Goal: Check status: Check status

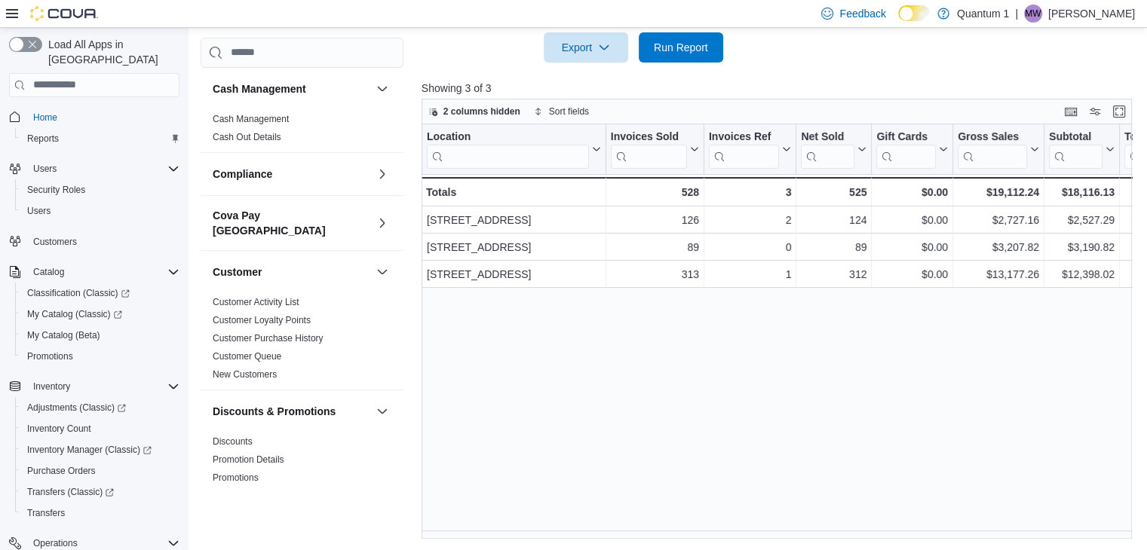
scroll to position [1016, 0]
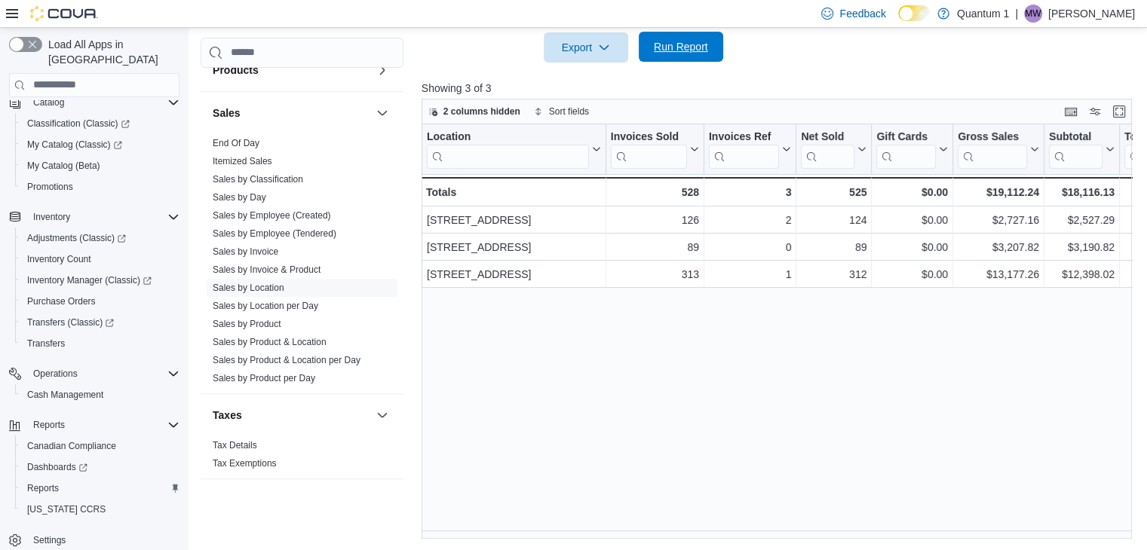
click at [664, 40] on span "Run Report" at bounding box center [681, 46] width 54 height 15
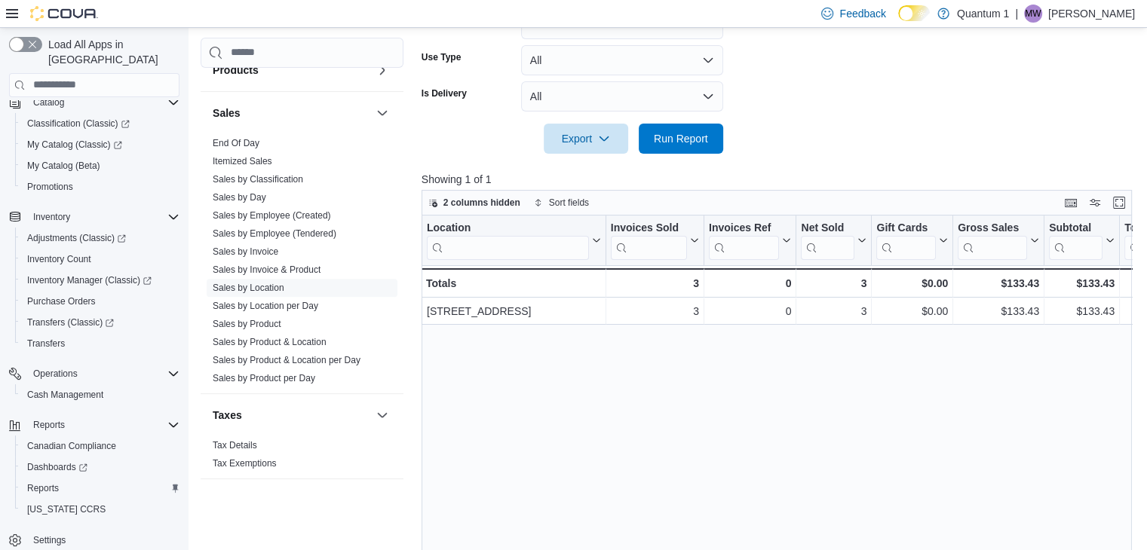
scroll to position [187, 0]
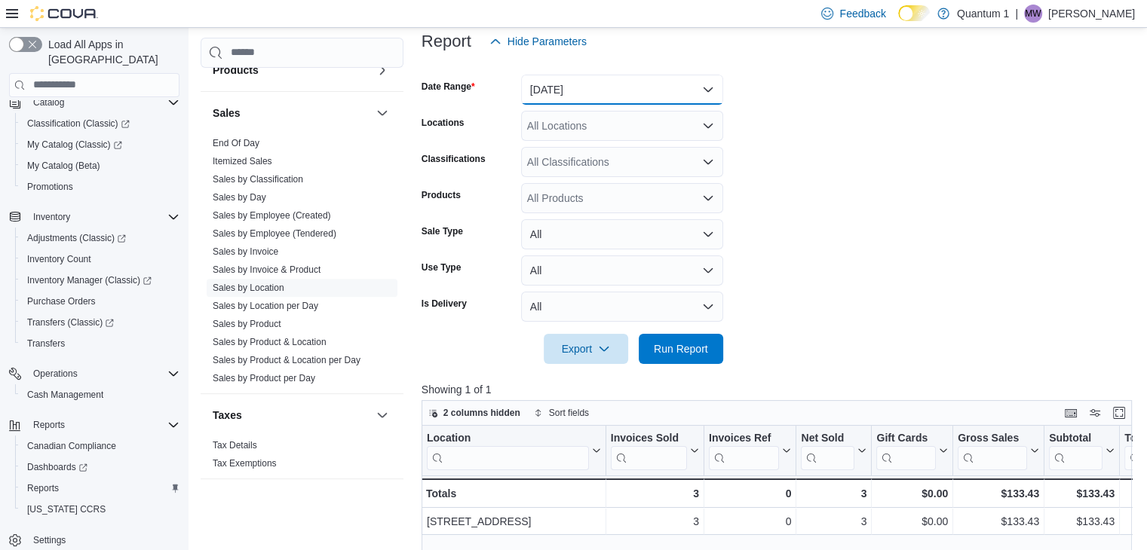
click at [585, 94] on button "[DATE]" at bounding box center [622, 90] width 202 height 30
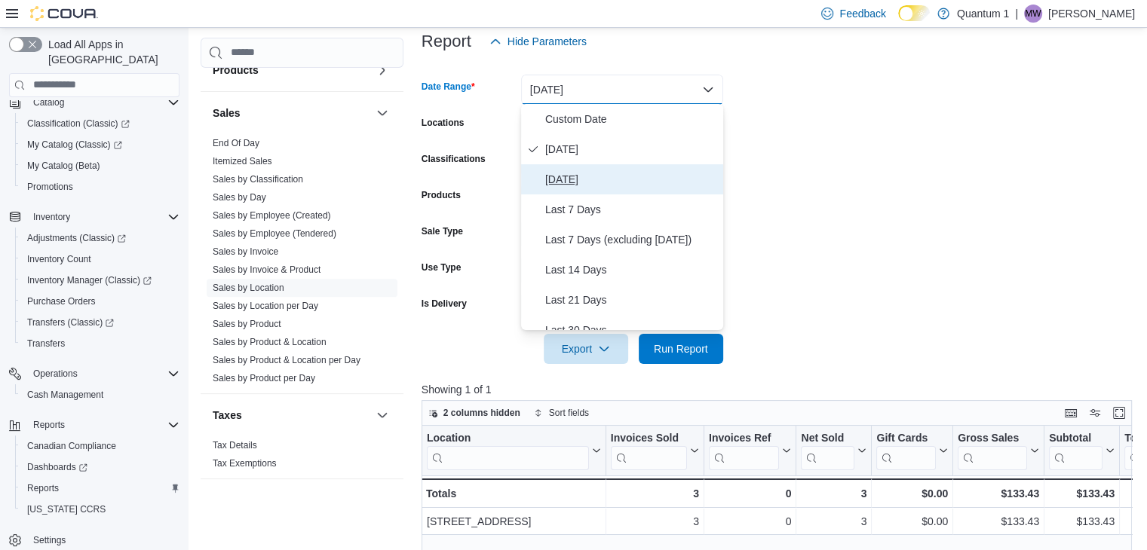
click at [568, 179] on span "[DATE]" at bounding box center [631, 179] width 172 height 18
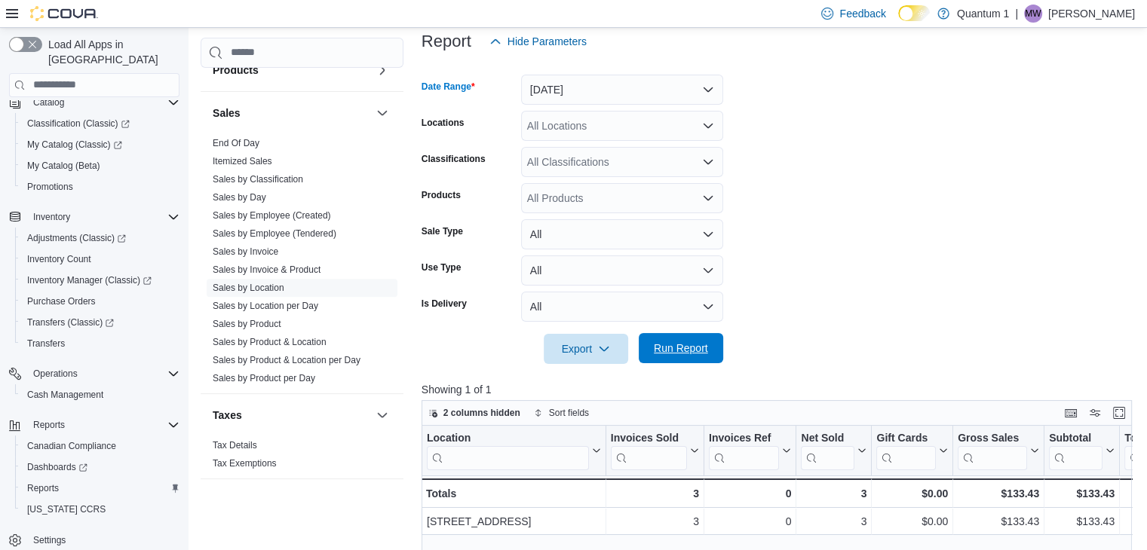
click at [669, 351] on span "Run Report" at bounding box center [681, 348] width 54 height 15
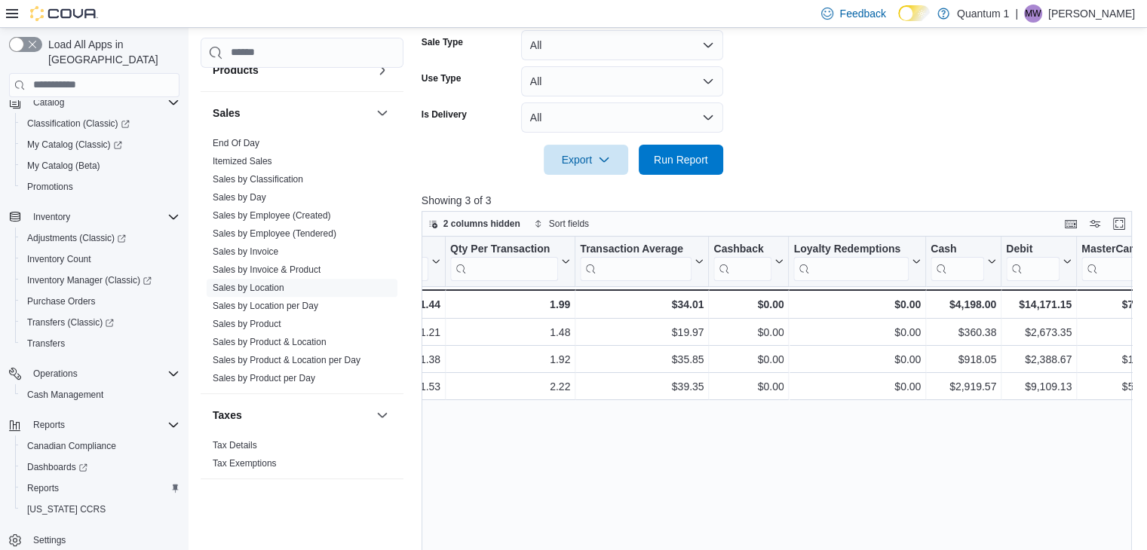
scroll to position [112, 0]
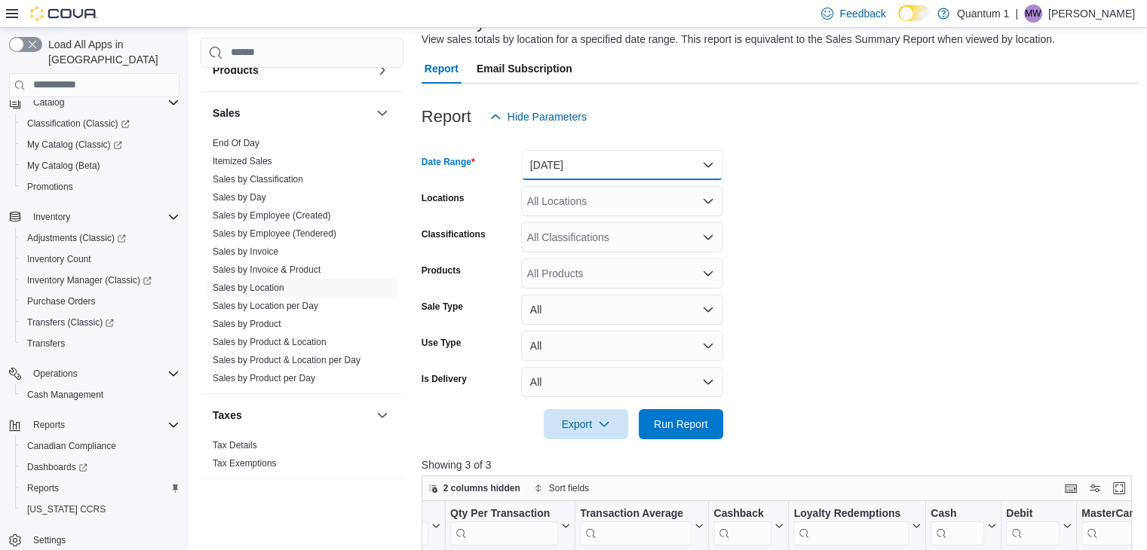
drag, startPoint x: 597, startPoint y: 168, endPoint x: 585, endPoint y: 164, distance: 12.6
click at [596, 168] on button "[DATE]" at bounding box center [622, 165] width 202 height 30
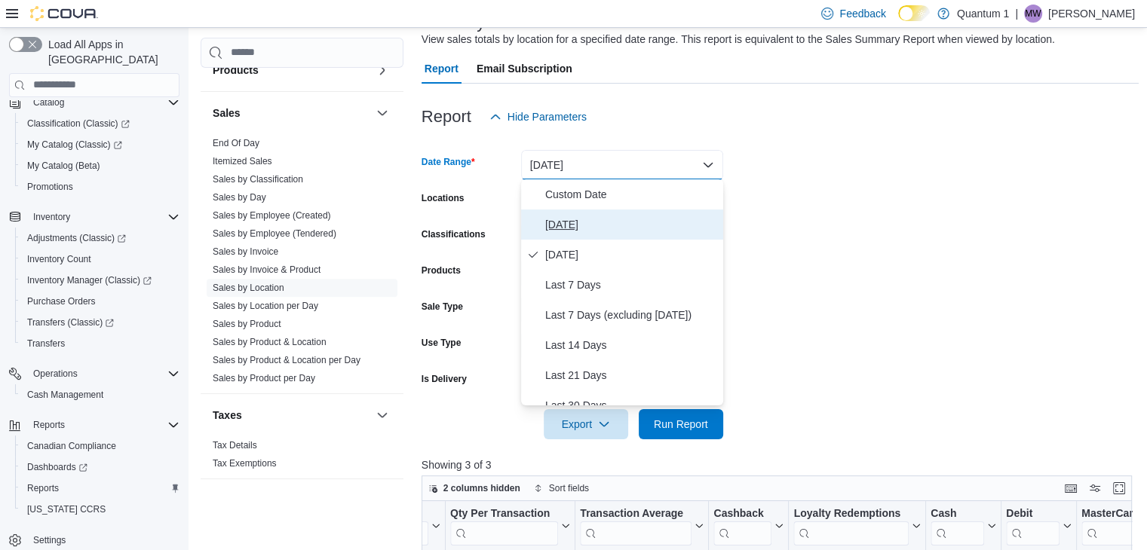
click at [566, 222] on span "[DATE]" at bounding box center [631, 225] width 172 height 18
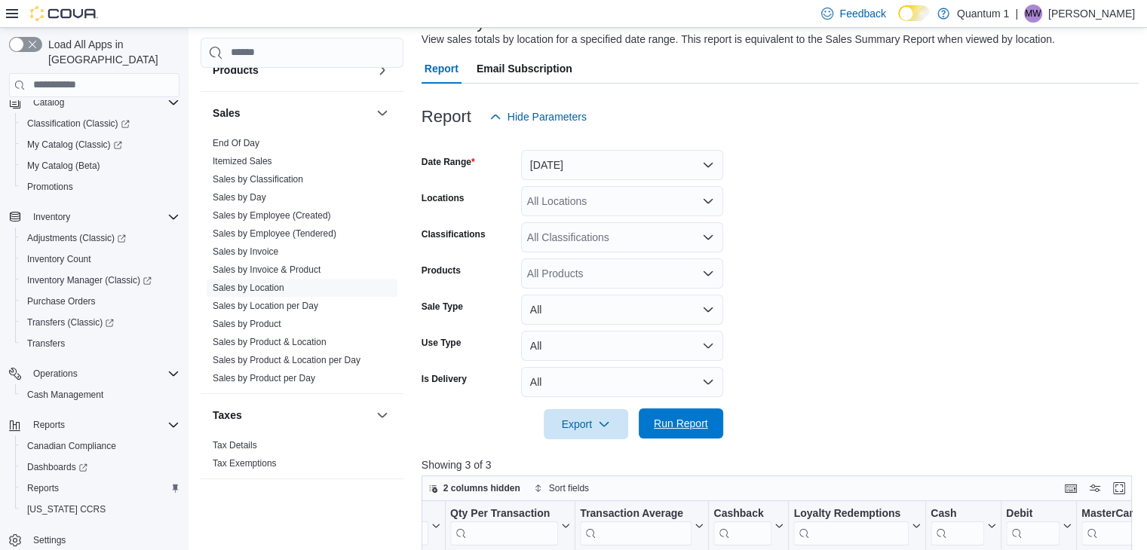
drag, startPoint x: 672, startPoint y: 424, endPoint x: 884, endPoint y: 277, distance: 257.9
click at [672, 422] on span "Run Report" at bounding box center [681, 423] width 54 height 15
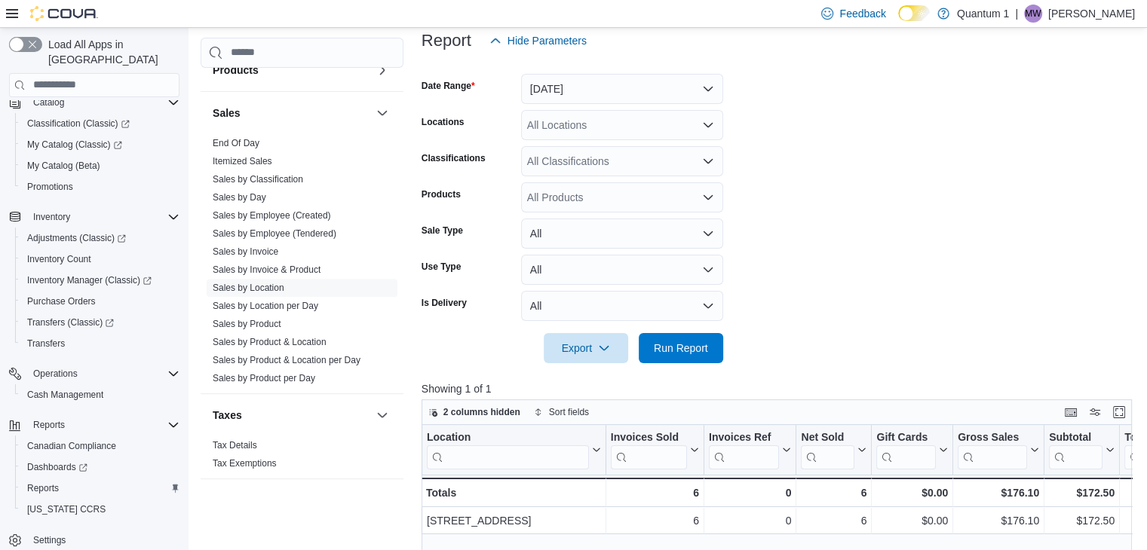
scroll to position [187, 0]
click at [668, 342] on span "Run Report" at bounding box center [681, 348] width 54 height 15
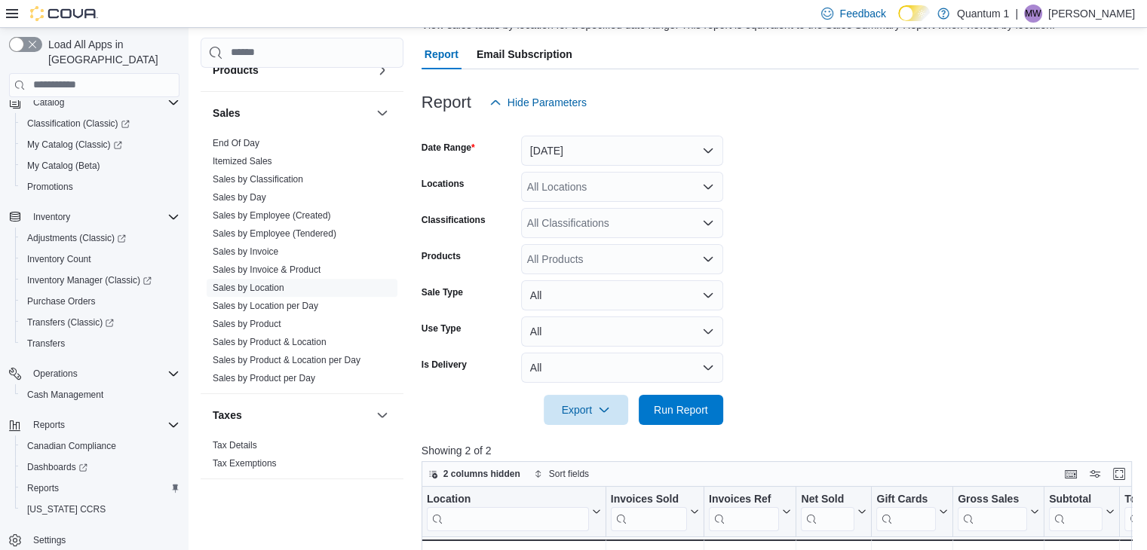
scroll to position [112, 0]
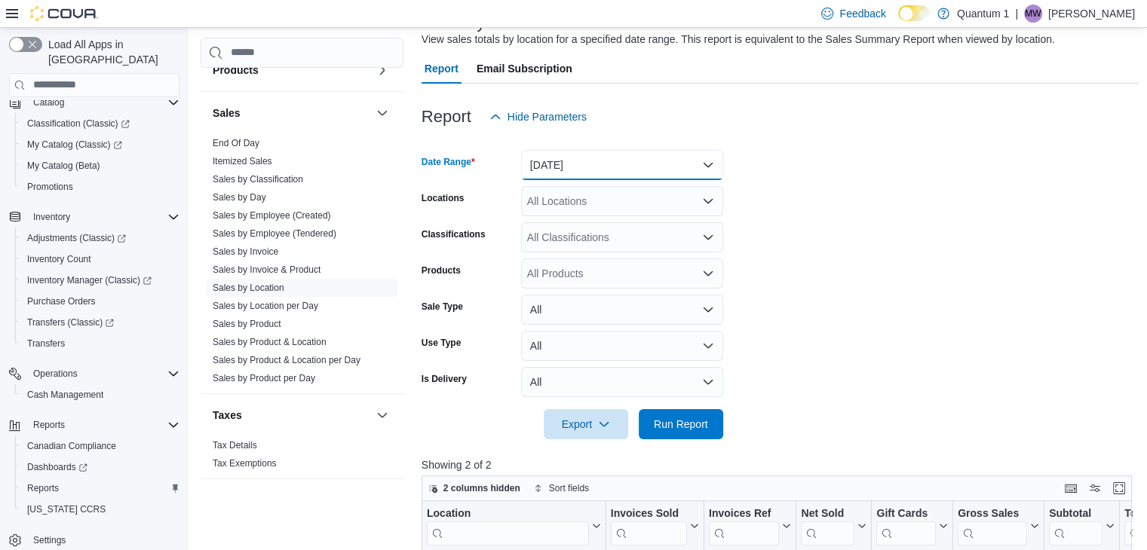
click at [683, 156] on button "[DATE]" at bounding box center [622, 165] width 202 height 30
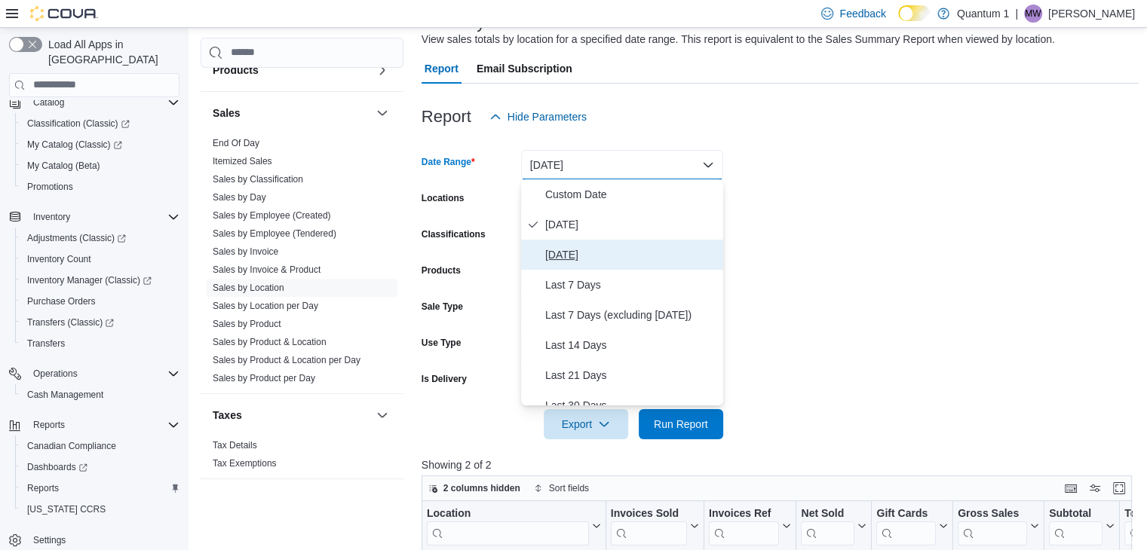
click at [576, 253] on span "[DATE]" at bounding box center [631, 255] width 172 height 18
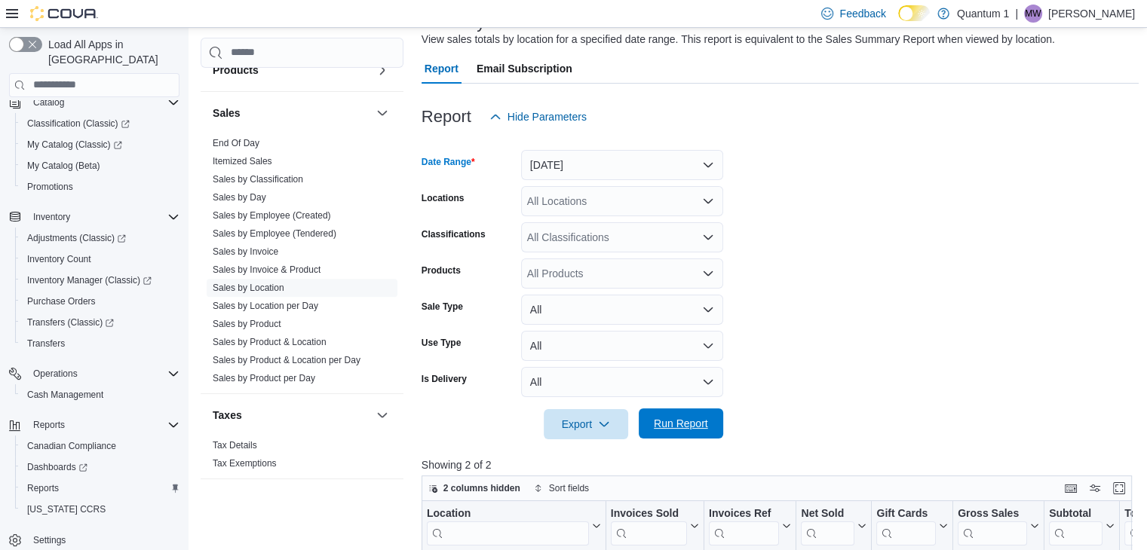
click at [664, 418] on span "Run Report" at bounding box center [681, 423] width 54 height 15
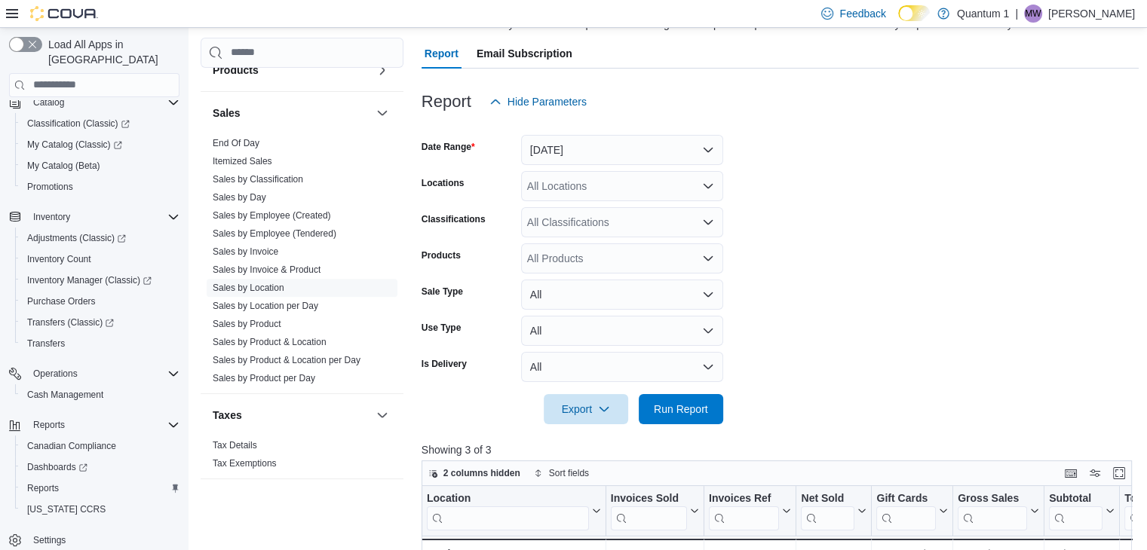
scroll to position [112, 0]
